Goal: Use online tool/utility: Utilize a website feature to perform a specific function

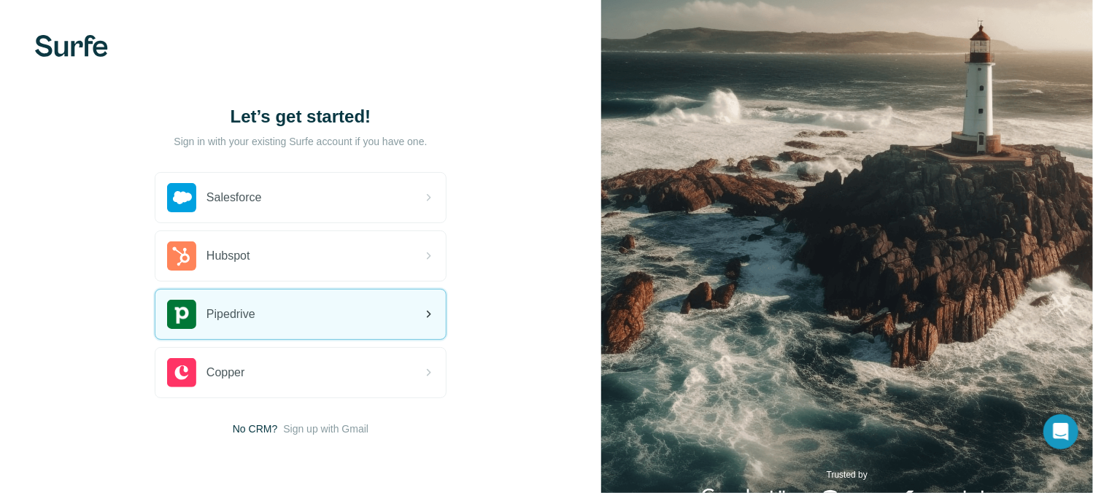
click at [255, 298] on div "Pipedrive" at bounding box center [300, 315] width 290 height 50
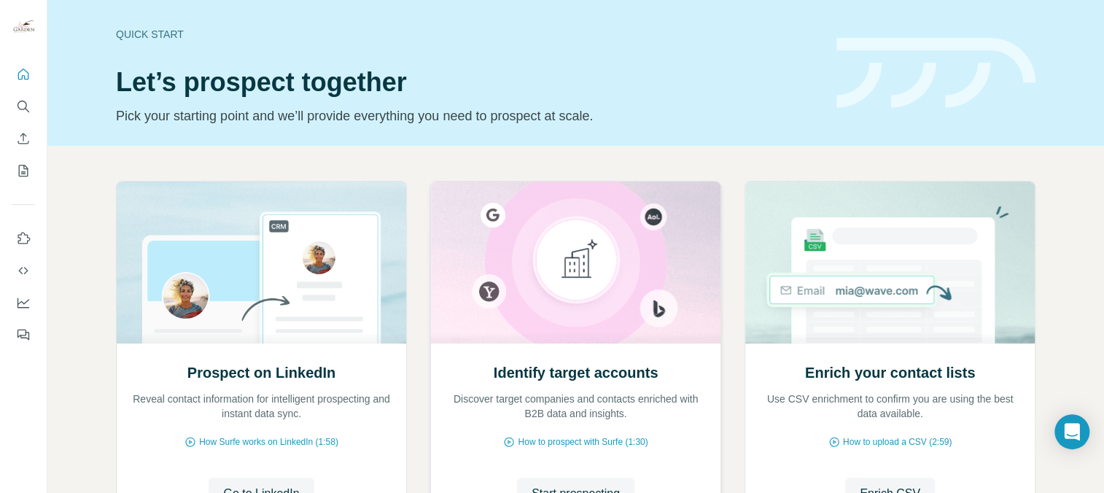
scroll to position [73, 0]
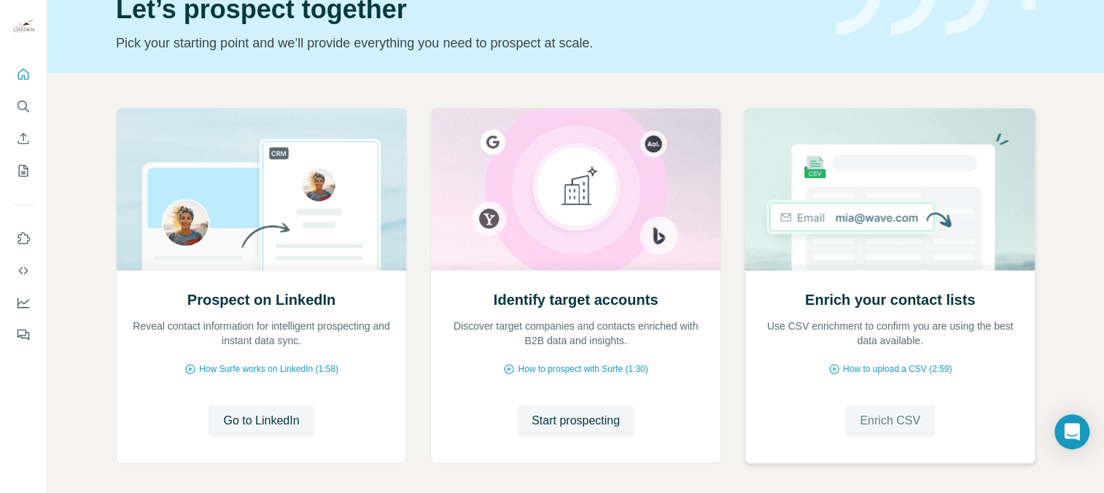
click at [893, 422] on span "Enrich CSV" at bounding box center [890, 421] width 61 height 18
